Goal: Understand process/instructions: Learn how to perform a task or action

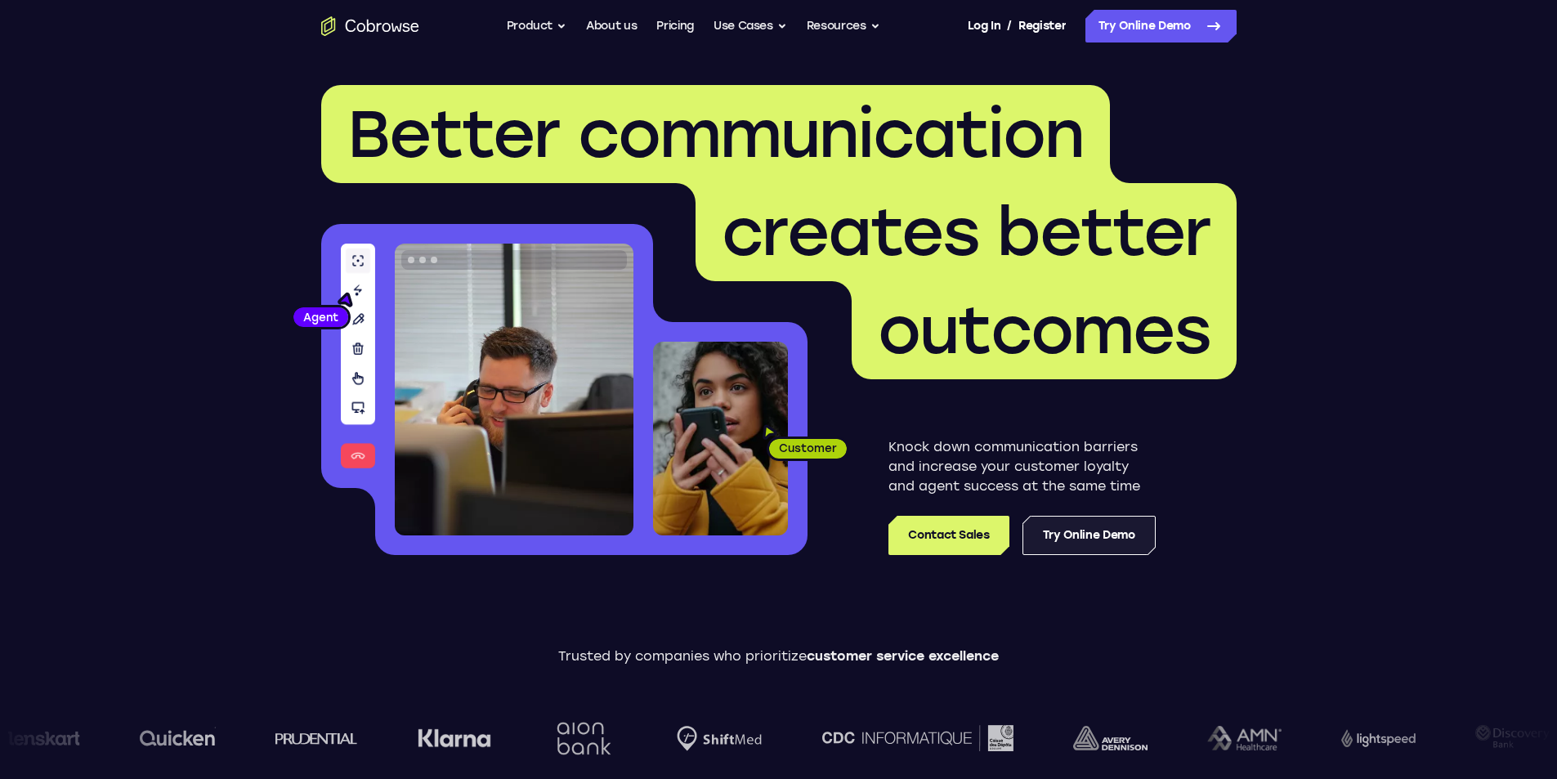
click at [1105, 532] on link "Try Online Demo" at bounding box center [1089, 535] width 133 height 39
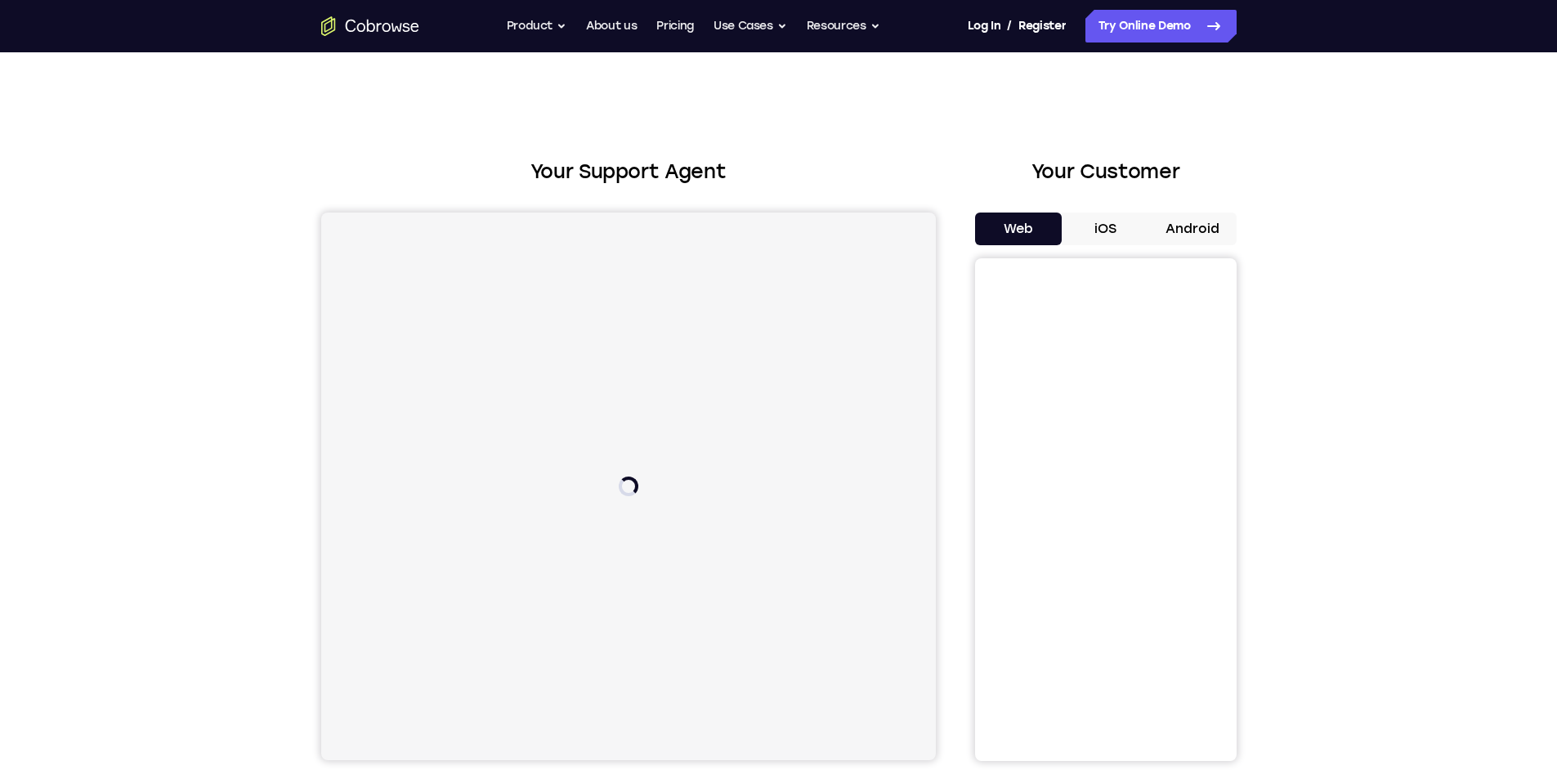
click at [1101, 232] on button "iOS" at bounding box center [1105, 229] width 87 height 33
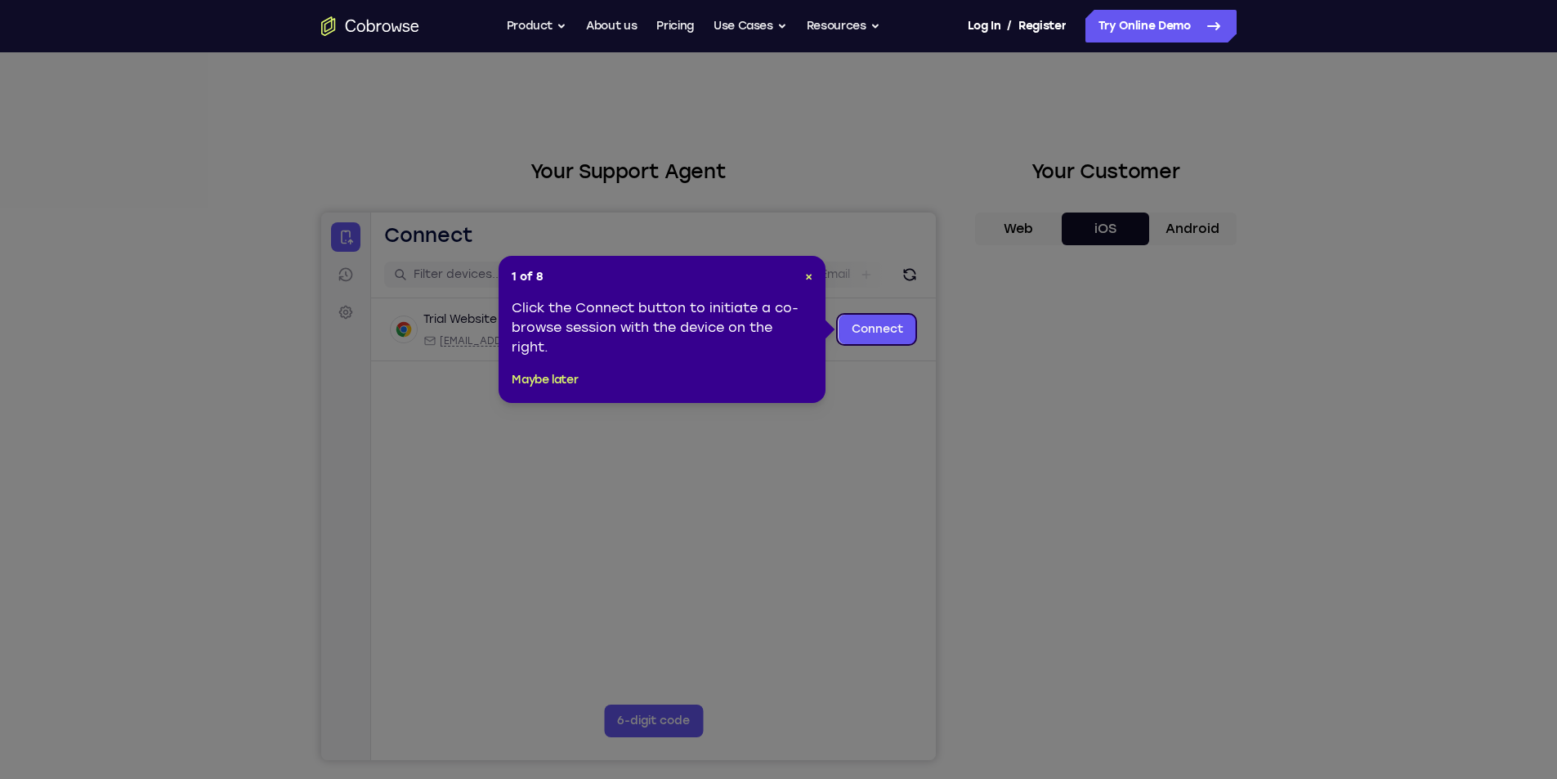
click at [558, 369] on div "1 of 8 × Click the Connect button to initiate a co-browse session with the devi…" at bounding box center [662, 329] width 327 height 147
click at [558, 380] on button "Maybe later" at bounding box center [545, 380] width 66 height 20
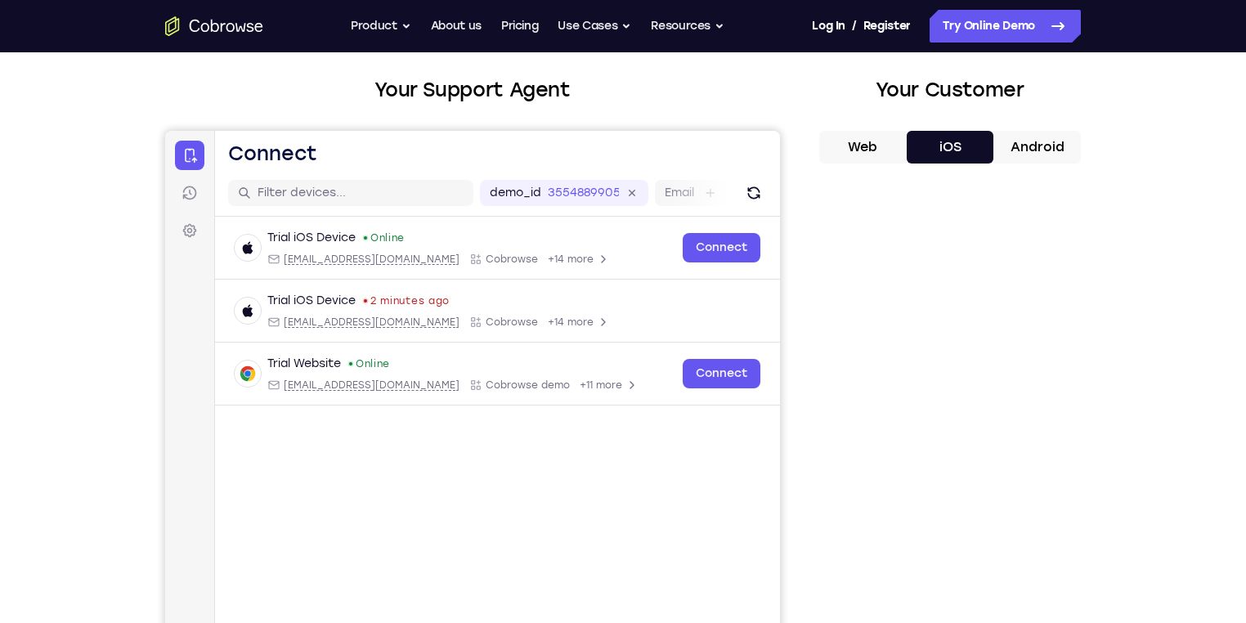
scroll to position [147, 0]
